Goal: Task Accomplishment & Management: Complete application form

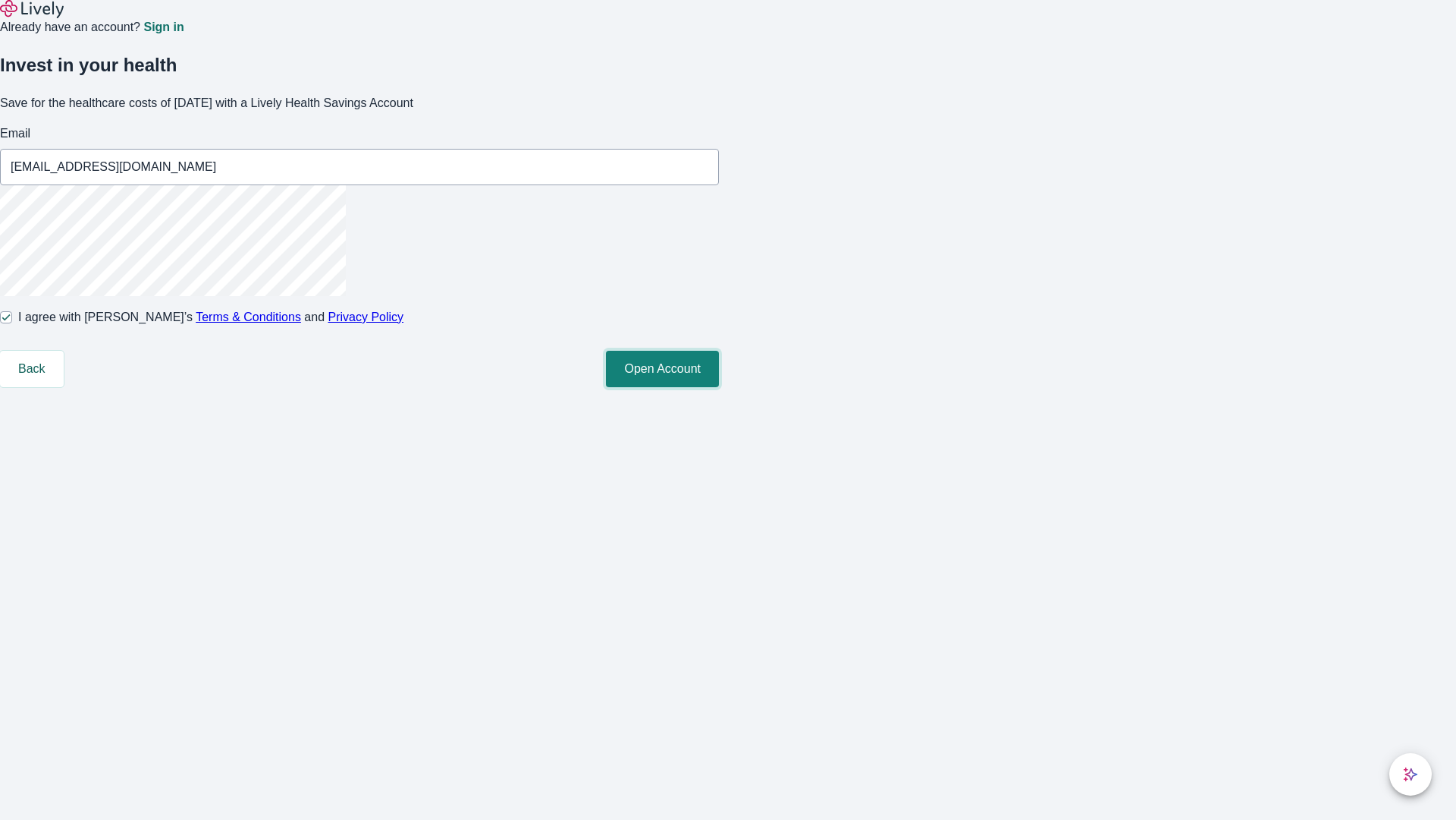
click at [719, 387] on button "Open Account" at bounding box center [663, 369] width 113 height 37
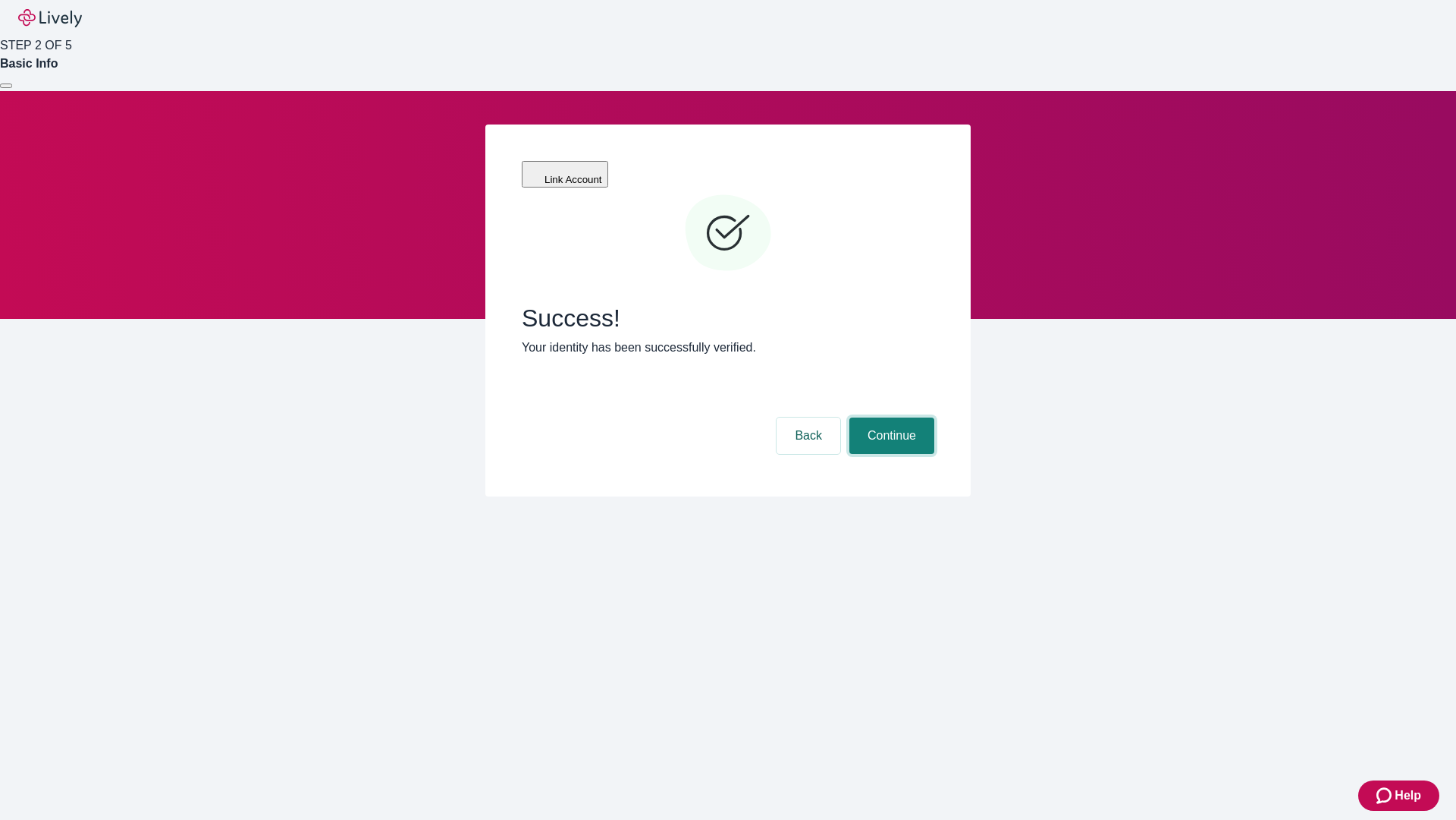
click at [889, 417] on button "Continue" at bounding box center [891, 435] width 85 height 37
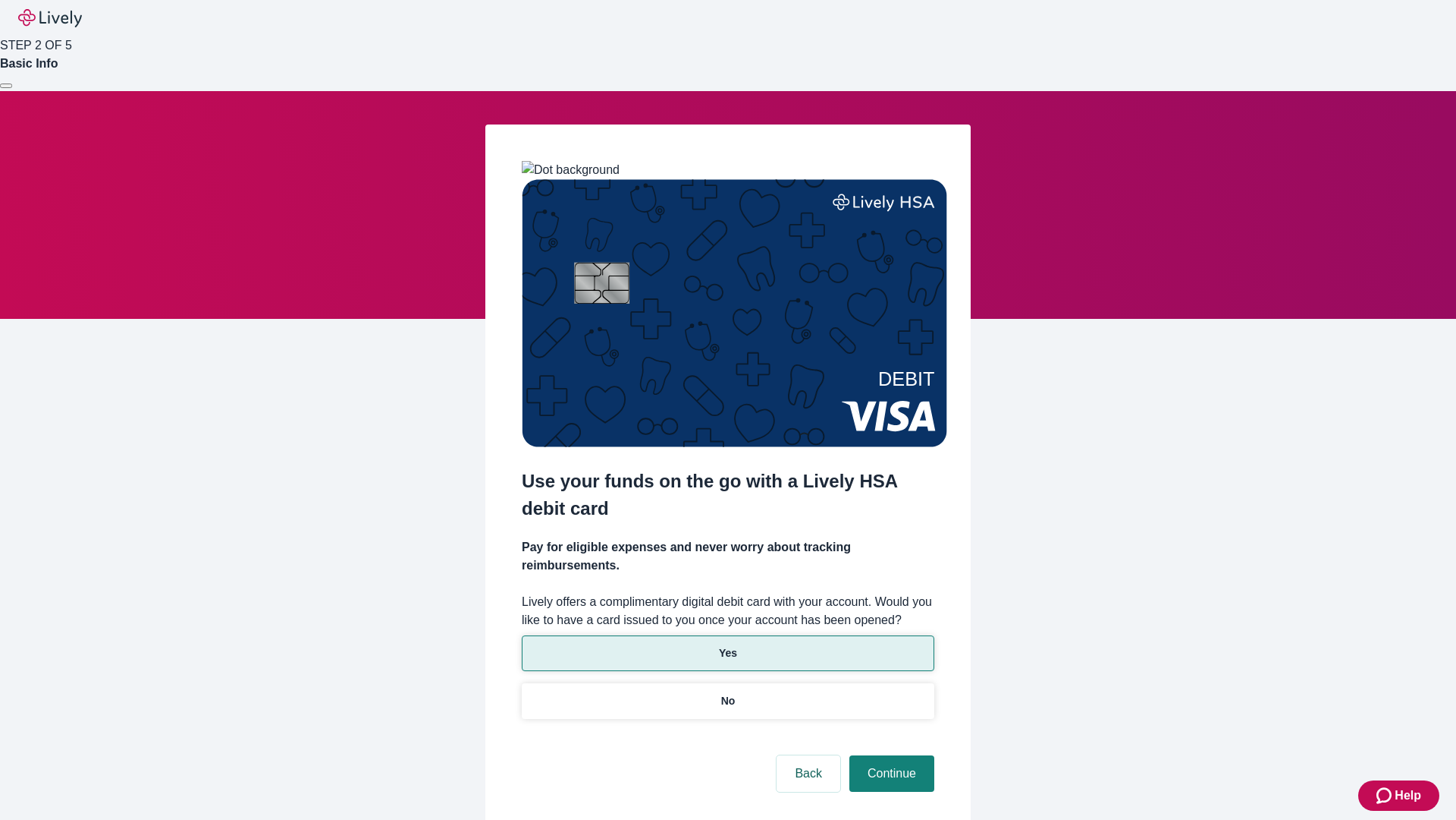
click at [727, 645] on p "Yes" at bounding box center [728, 653] width 18 height 16
click at [889, 755] on button "Continue" at bounding box center [891, 774] width 85 height 37
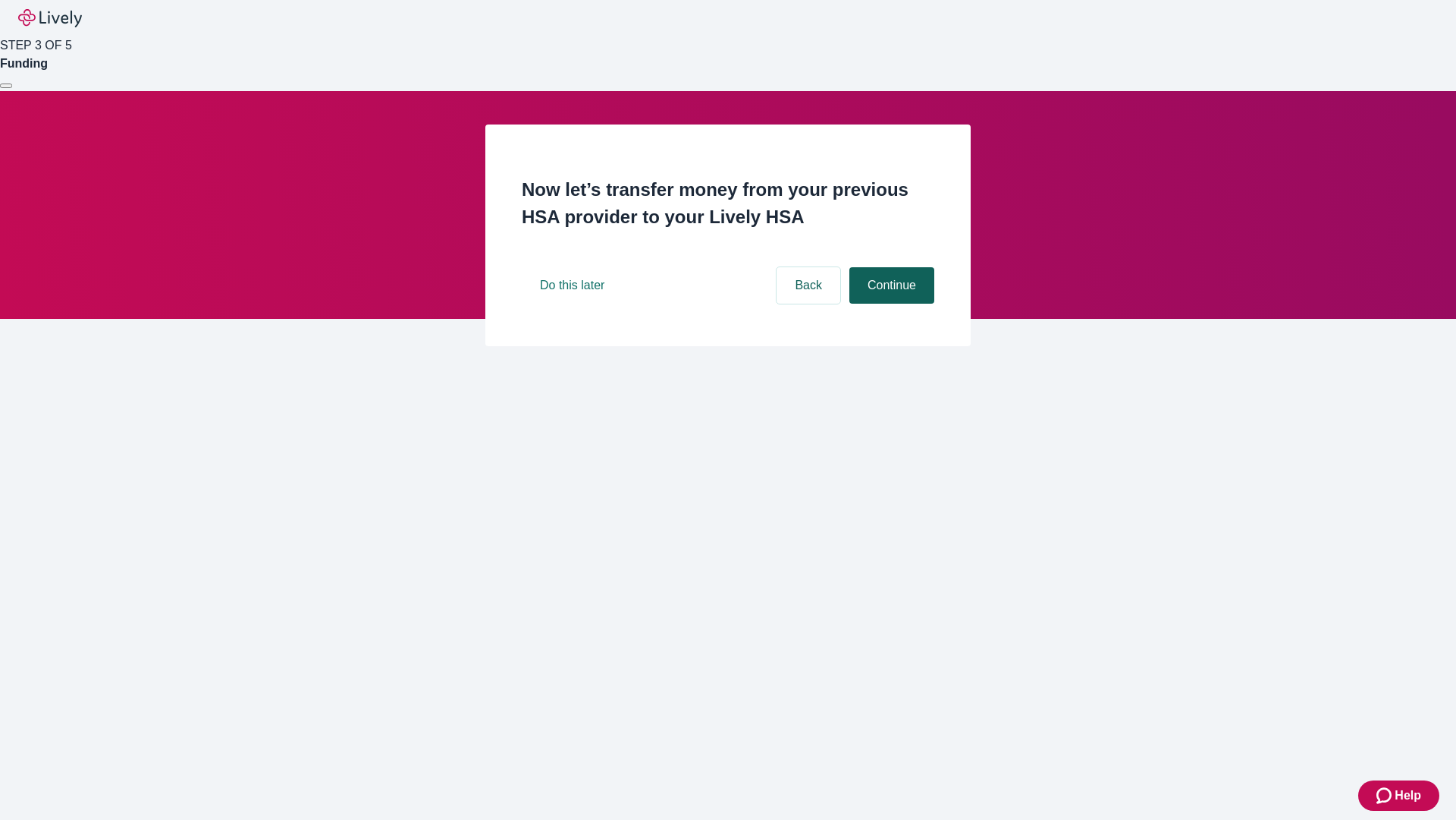
click at [889, 304] on button "Continue" at bounding box center [891, 285] width 85 height 37
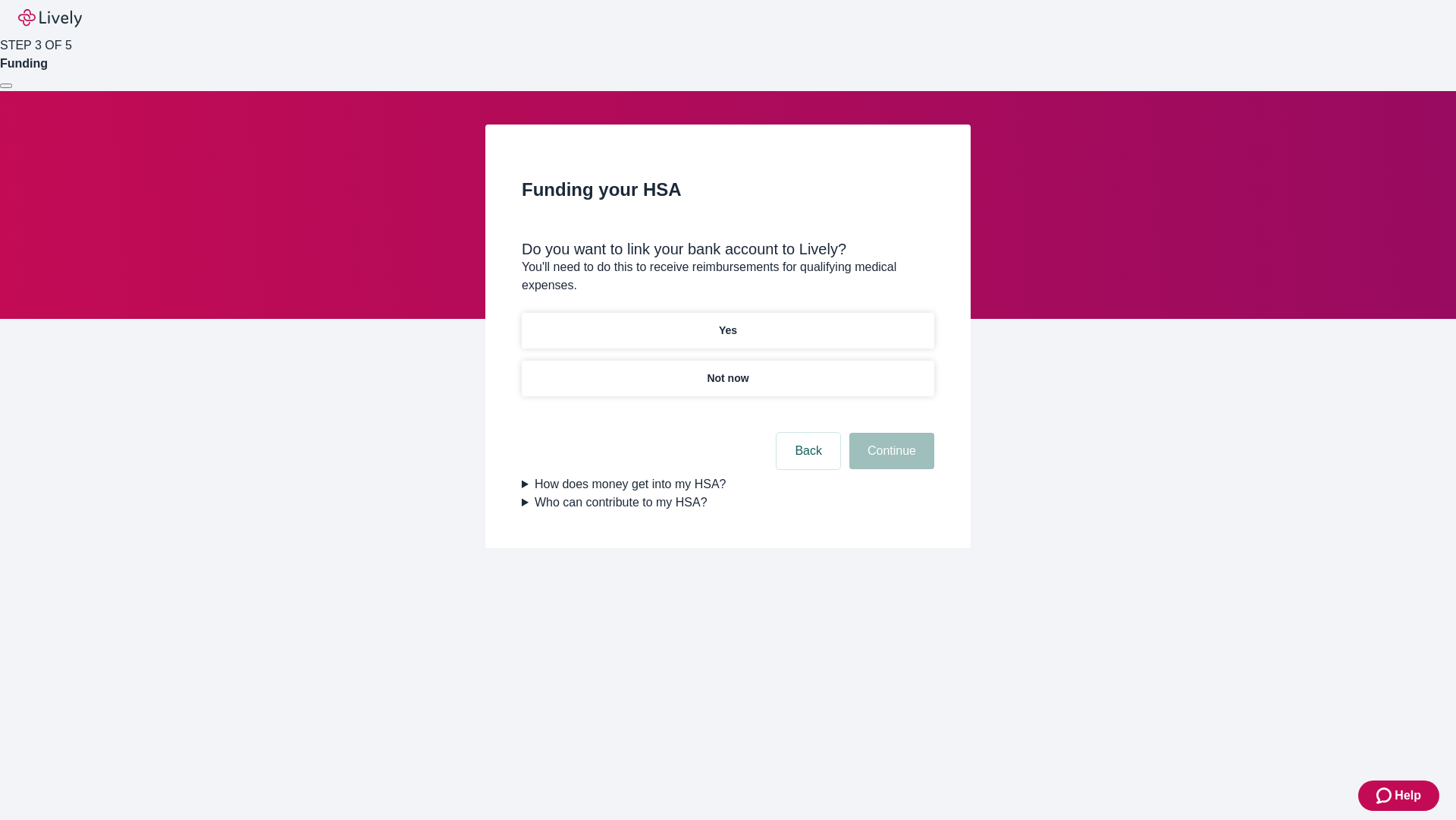
click at [727, 323] on p "Yes" at bounding box center [728, 331] width 18 height 16
click at [889, 433] on button "Continue" at bounding box center [891, 451] width 85 height 37
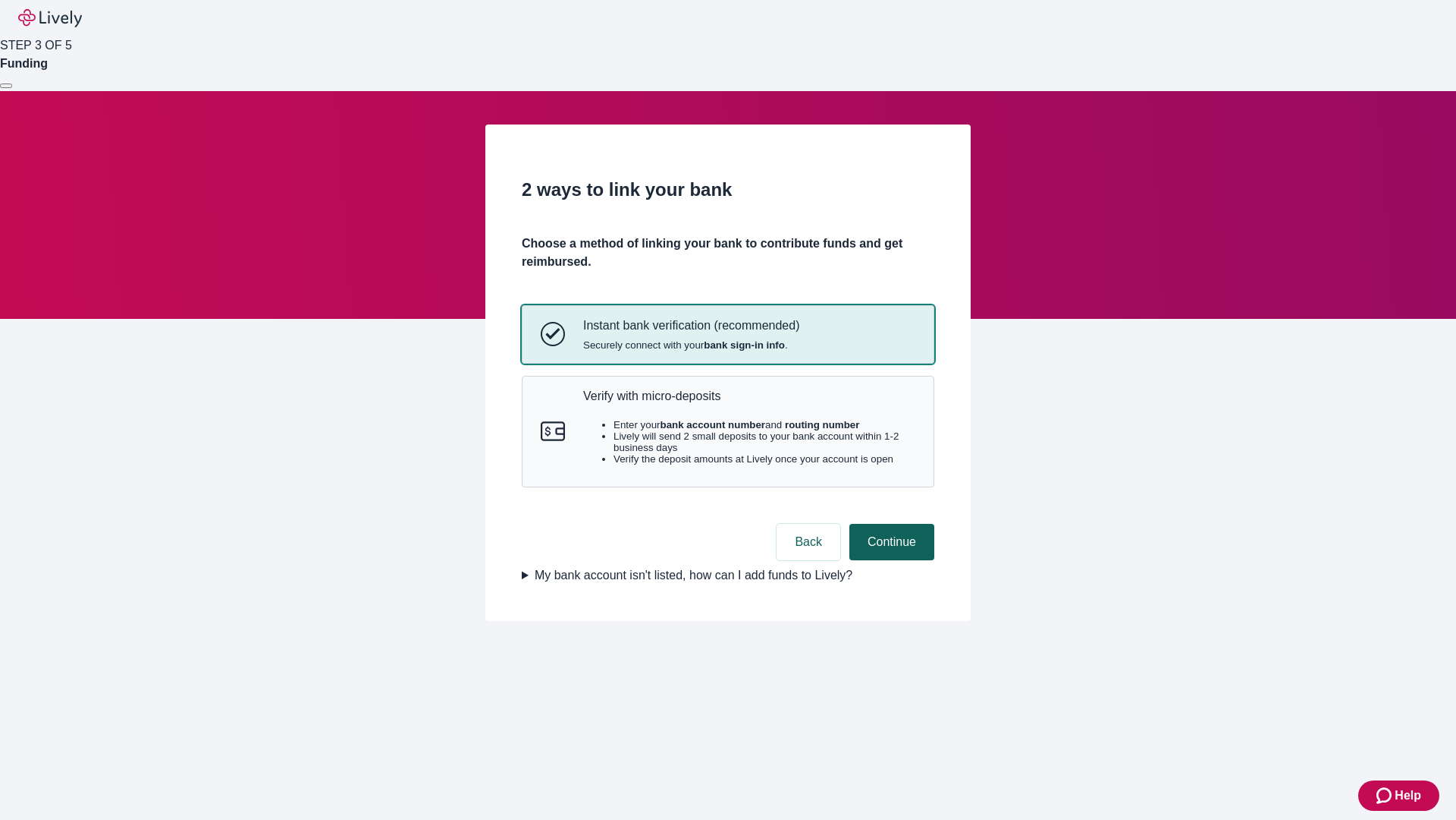
click at [749, 403] on p "Verify with micro-deposits" at bounding box center [749, 395] width 332 height 15
click at [889, 560] on button "Continue" at bounding box center [891, 542] width 85 height 37
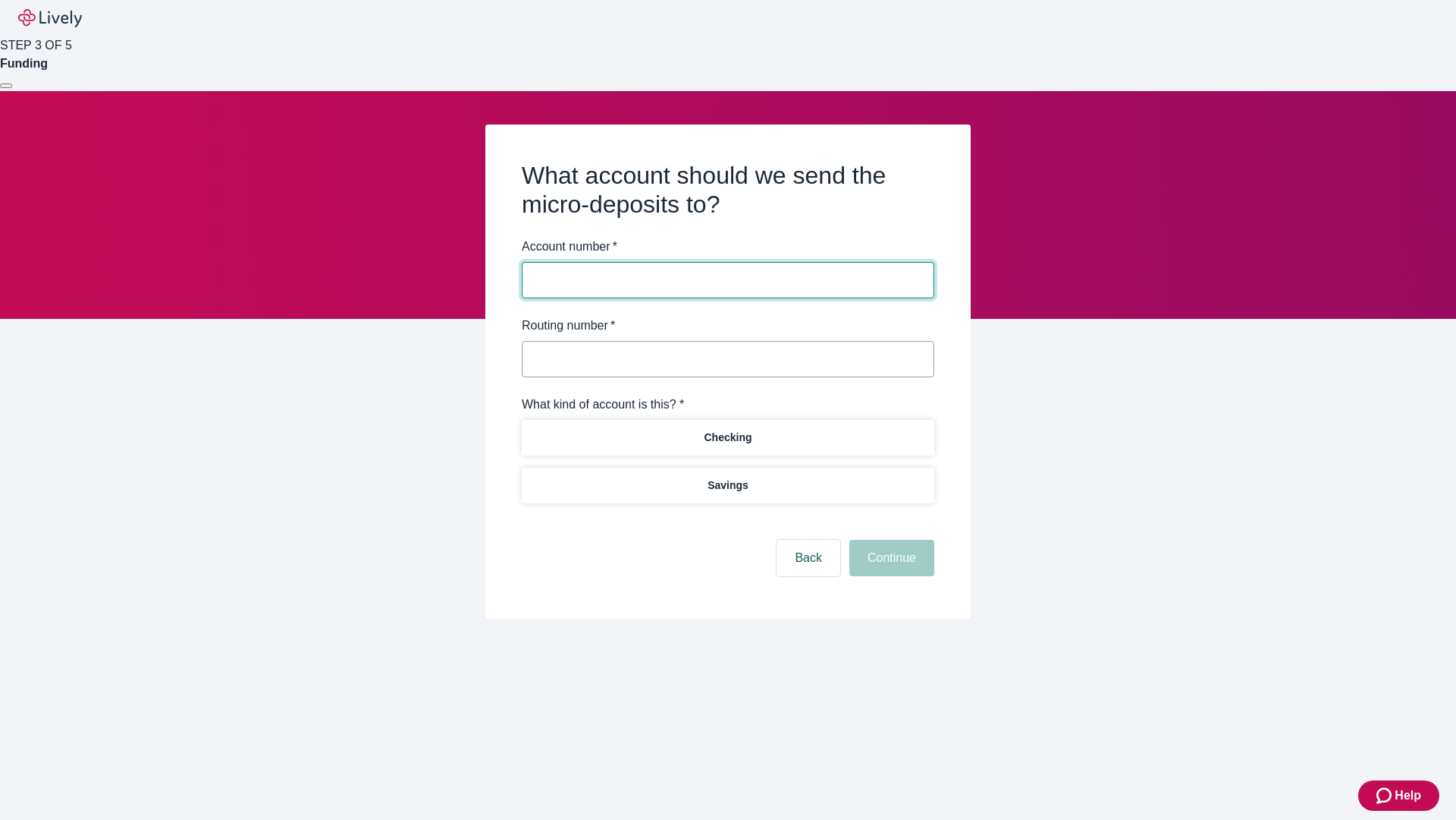
type input "2764926439"
